Goal: Information Seeking & Learning: Learn about a topic

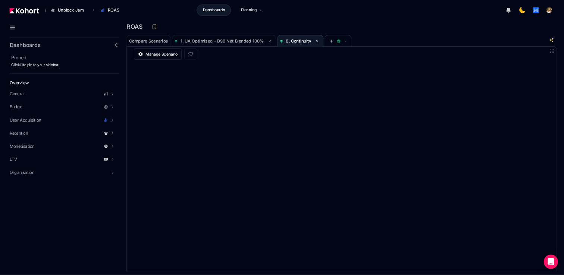
scroll to position [0, 0]
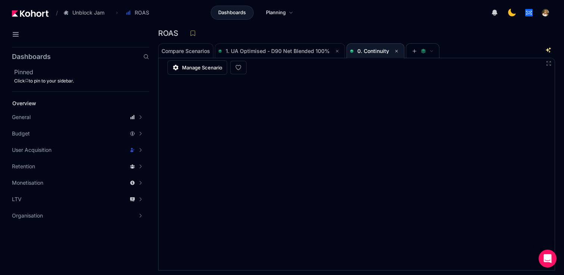
click at [84, 109] on div "Overview General Scenario History Budget Budget KPIs Budget Charts Portfolio Bu…" at bounding box center [80, 161] width 137 height 126
click at [86, 104] on div "Overview" at bounding box center [73, 103] width 122 height 7
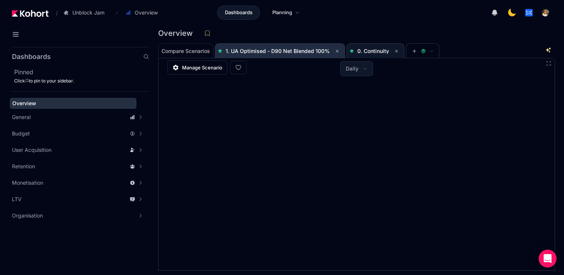
click at [304, 51] on span "1. UA Optimised - D90 Net Blended 100%" at bounding box center [278, 51] width 104 height 6
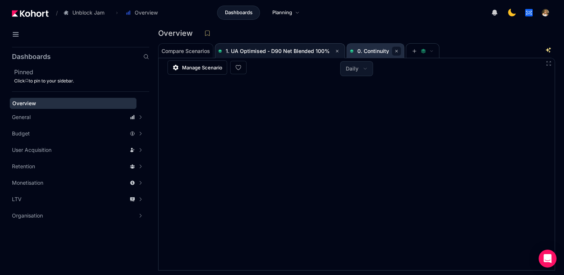
click at [398, 50] on button at bounding box center [396, 51] width 9 height 9
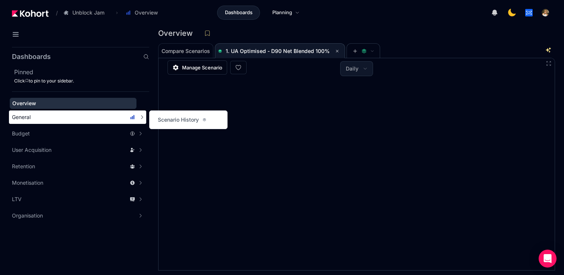
click at [114, 116] on div "General" at bounding box center [73, 116] width 123 height 7
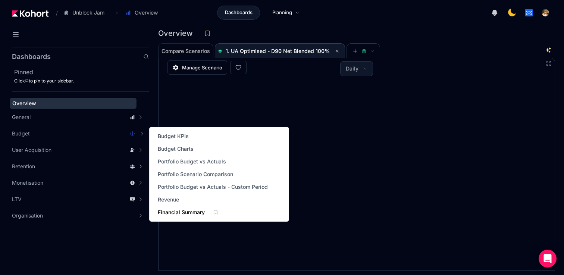
click at [177, 209] on span "Financial Summary" at bounding box center [181, 211] width 47 height 7
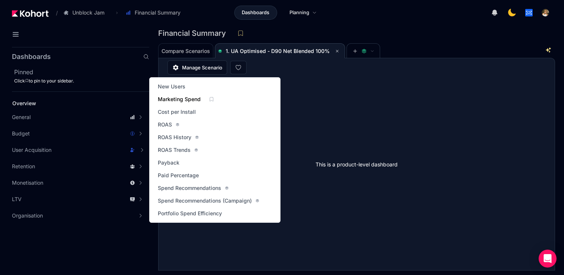
click at [200, 100] on span "Marketing Spend" at bounding box center [179, 98] width 43 height 7
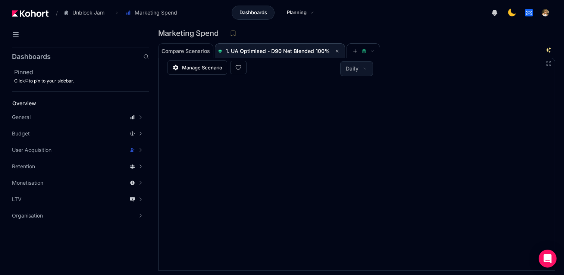
click at [95, 109] on div "Overview General Scenario History Budget Budget KPIs Budget Charts Portfolio Bu…" at bounding box center [80, 161] width 137 height 126
click at [100, 107] on div "Overview" at bounding box center [73, 103] width 122 height 7
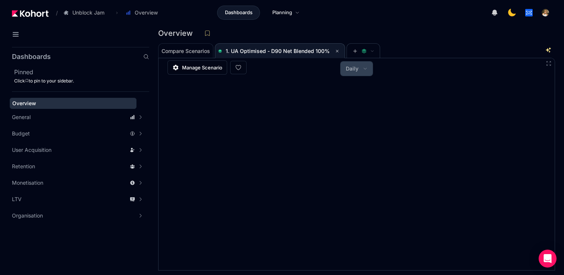
click at [355, 73] on button "Daily" at bounding box center [356, 69] width 32 height 14
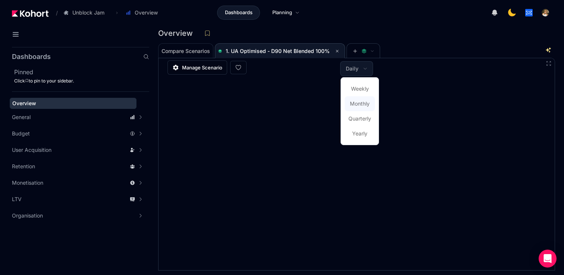
click at [364, 99] on button "Monthly" at bounding box center [359, 103] width 30 height 15
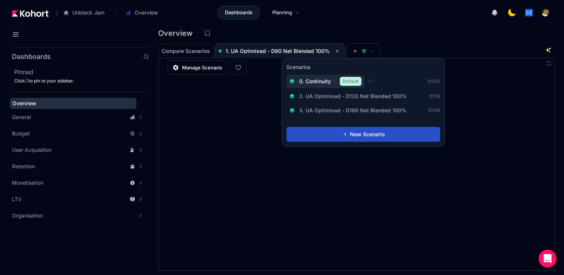
click at [326, 86] on button "0. Continuity Default" at bounding box center [325, 81] width 78 height 13
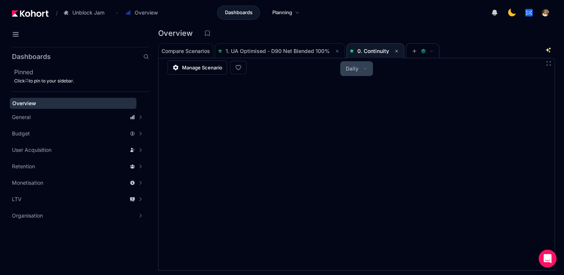
click at [359, 70] on button "Daily" at bounding box center [356, 69] width 32 height 14
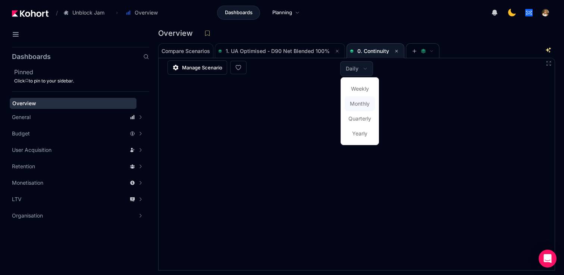
click at [361, 106] on span "Monthly" at bounding box center [360, 103] width 20 height 7
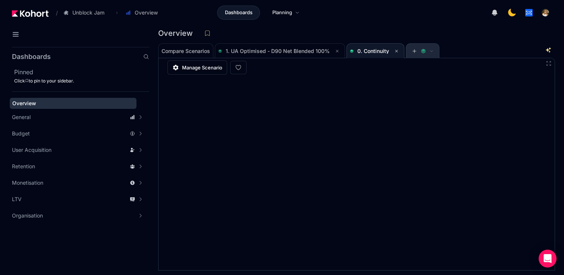
click at [408, 54] on span at bounding box center [422, 51] width 33 height 15
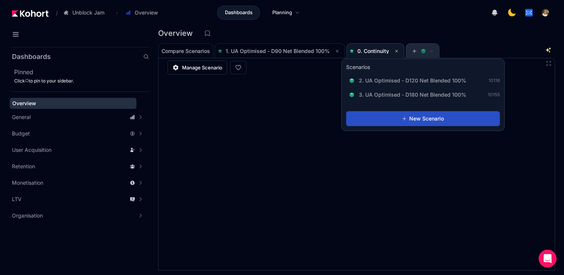
click at [412, 50] on icon at bounding box center [414, 50] width 5 height 5
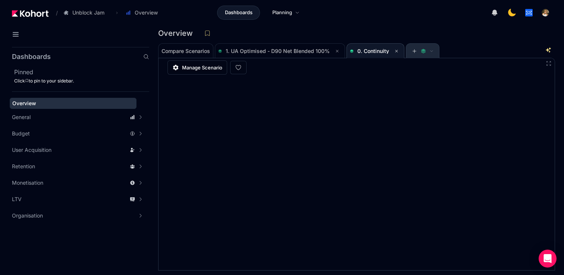
click at [412, 50] on icon at bounding box center [414, 50] width 5 height 5
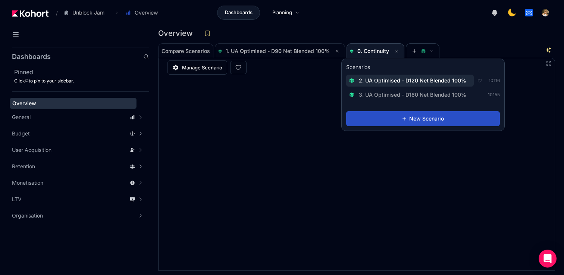
click at [416, 82] on span "2. UA Optimised - D120 Net Blended 100%" at bounding box center [412, 80] width 107 height 7
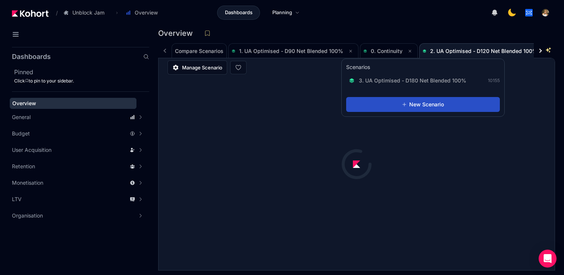
scroll to position [0, 51]
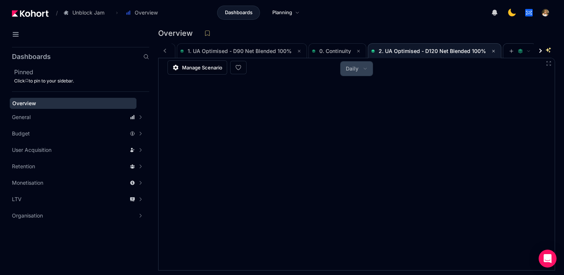
click at [350, 74] on button "Daily" at bounding box center [356, 69] width 32 height 14
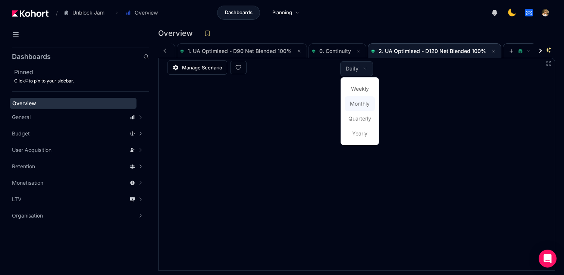
click at [362, 105] on span "Monthly" at bounding box center [360, 103] width 20 height 7
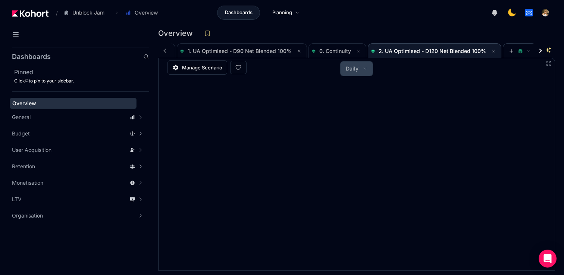
click at [349, 72] on button "Daily" at bounding box center [356, 69] width 32 height 14
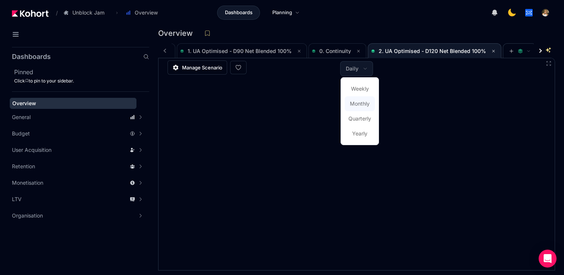
click at [366, 105] on span "Monthly" at bounding box center [360, 103] width 20 height 7
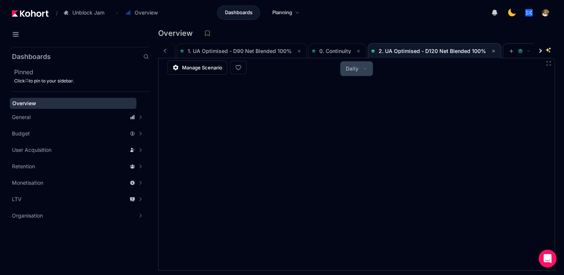
click at [350, 70] on span "Daily" at bounding box center [352, 68] width 13 height 7
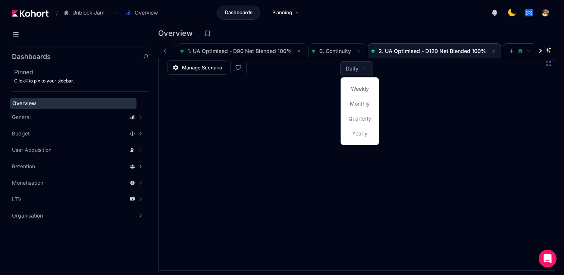
click at [507, 51] on div at bounding box center [282, 137] width 564 height 275
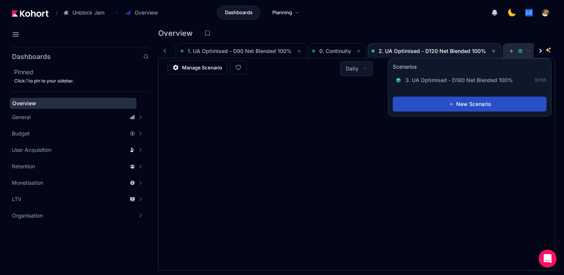
click at [508, 53] on icon at bounding box center [510, 50] width 5 height 5
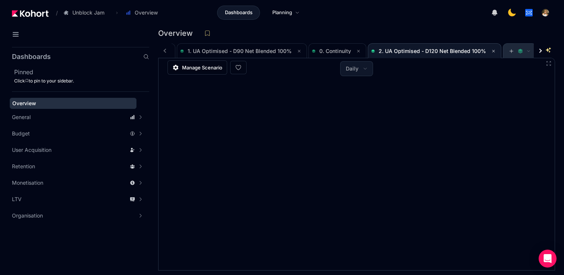
click at [508, 53] on icon at bounding box center [510, 50] width 5 height 5
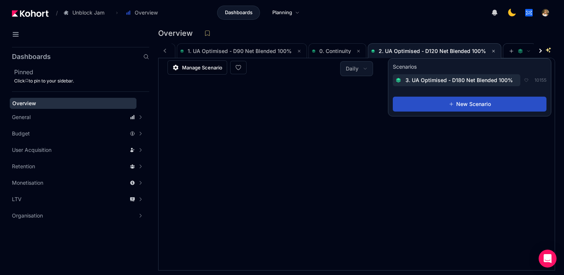
click at [490, 82] on span "3. UA Optimised - D180 Net Blended 100%" at bounding box center [458, 79] width 107 height 7
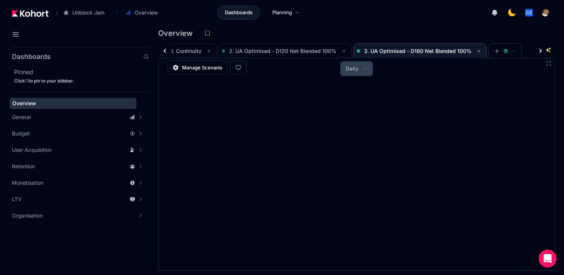
click at [345, 66] on button "Daily" at bounding box center [356, 69] width 32 height 14
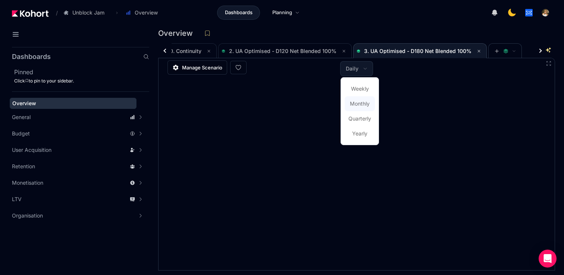
click at [367, 101] on span "Monthly" at bounding box center [360, 103] width 20 height 7
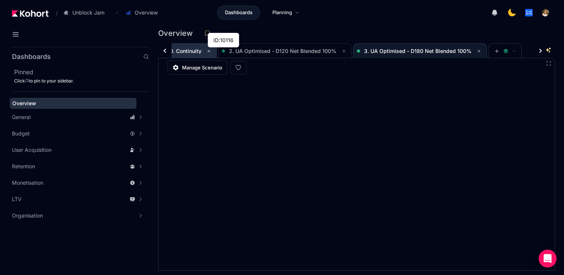
click at [179, 56] on span "0. Continuity" at bounding box center [187, 51] width 51 height 15
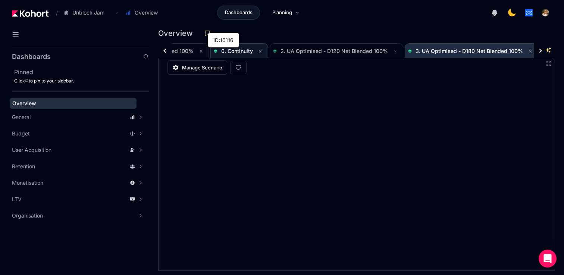
click at [435, 51] on span "3. UA Optimised - D180 Net Blended 100%" at bounding box center [468, 51] width 107 height 6
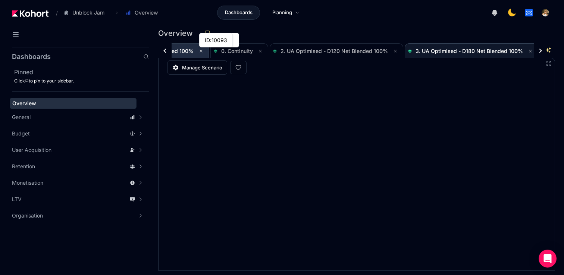
click at [183, 51] on span "1. UA Optimised - D90 Net Blended 100%" at bounding box center [141, 51] width 104 height 6
